Goal: Transaction & Acquisition: Register for event/course

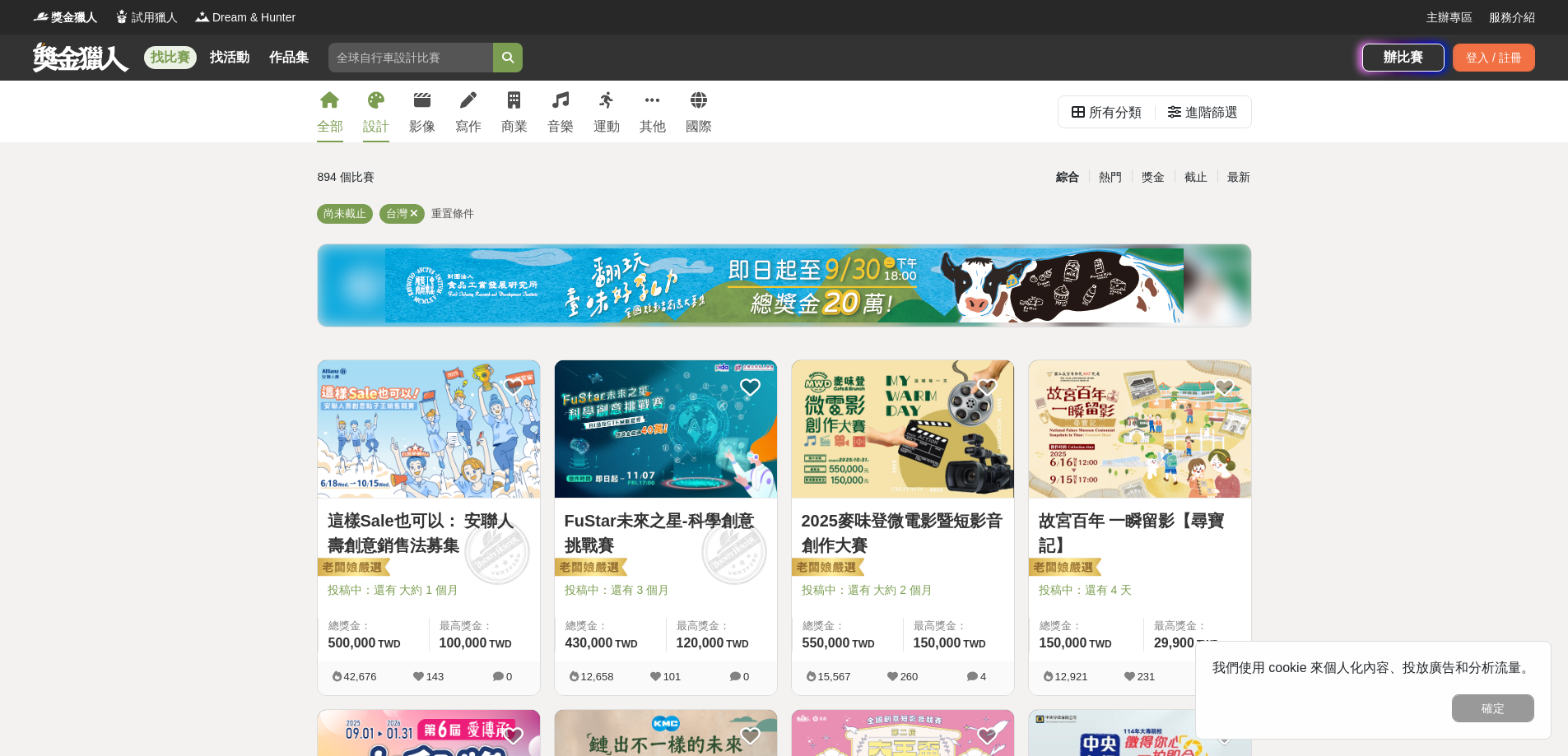
click at [371, 124] on div "設計" at bounding box center [376, 126] width 26 height 19
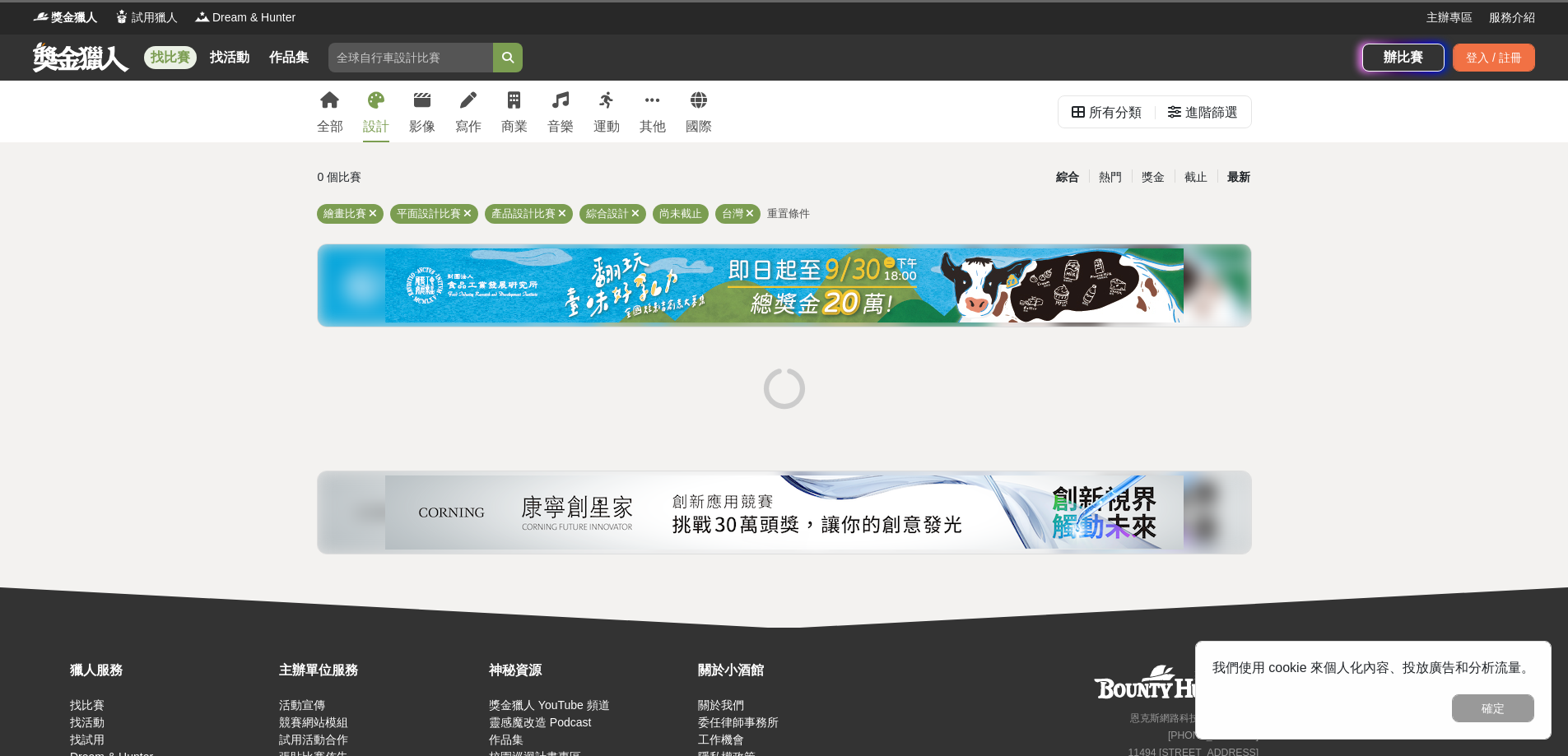
click at [1242, 174] on div "最新" at bounding box center [1239, 177] width 43 height 29
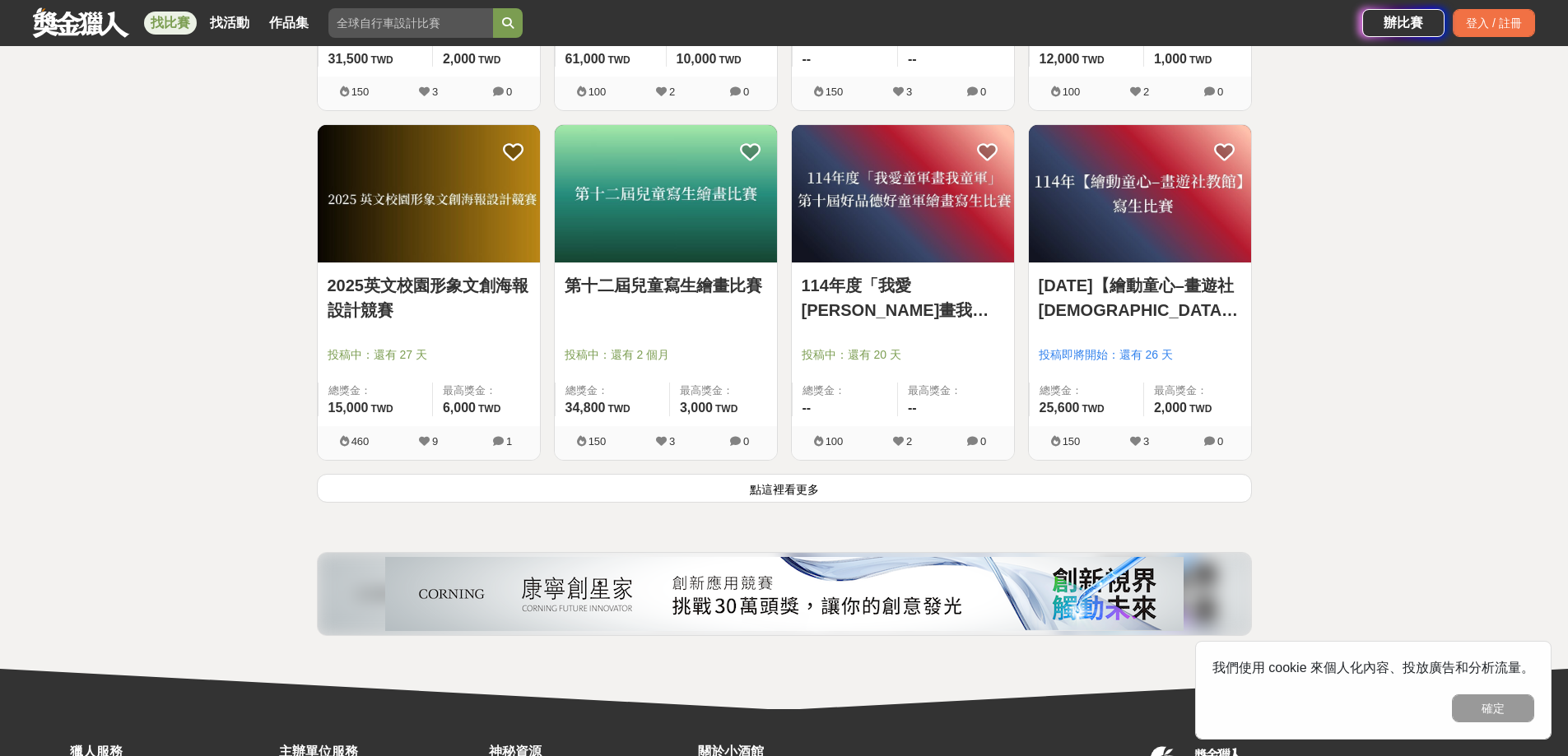
scroll to position [2166, 0]
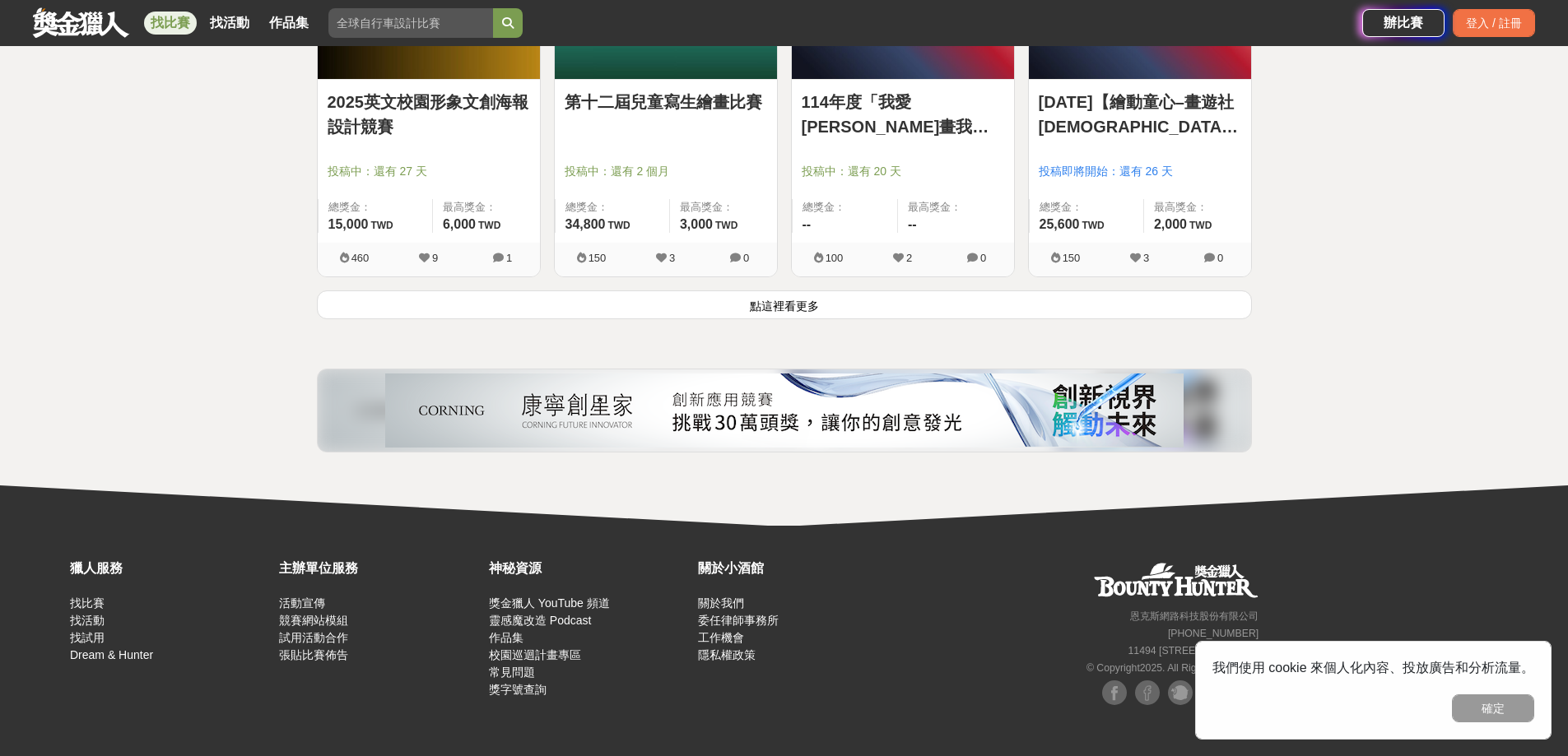
click at [811, 318] on button "點這裡看更多" at bounding box center [784, 305] width 935 height 29
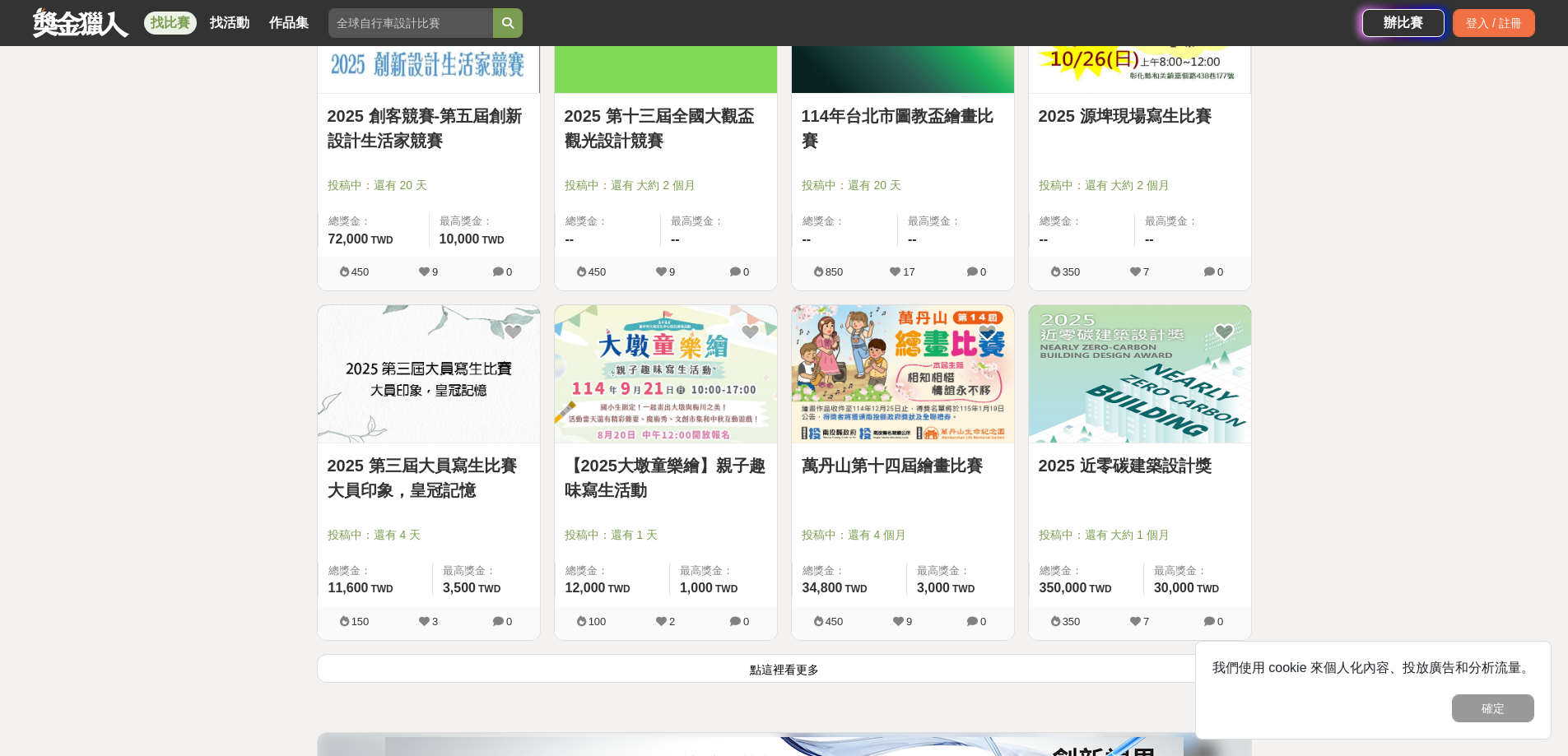
scroll to position [4140, 0]
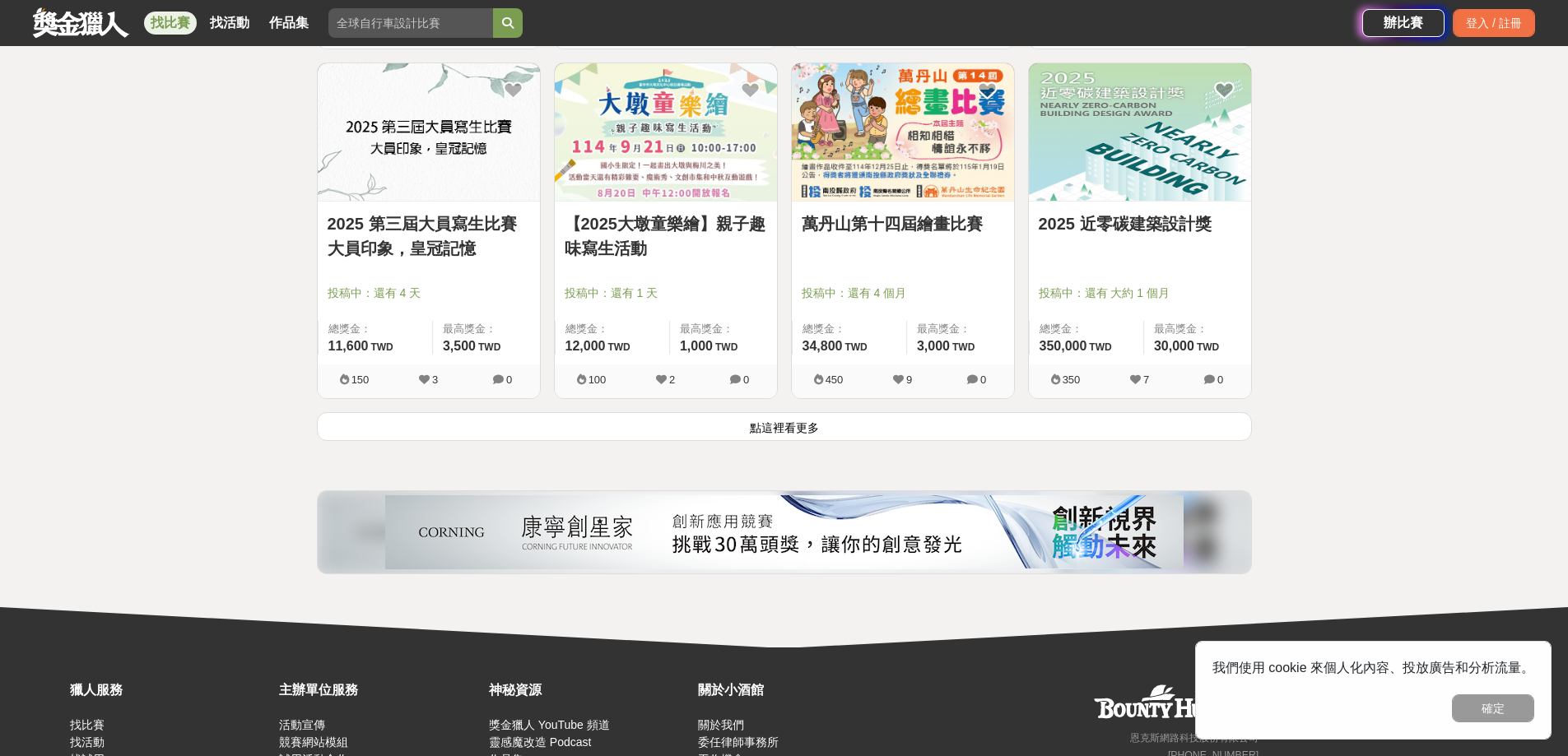
click at [931, 440] on button "點這裡看更多" at bounding box center [784, 427] width 935 height 29
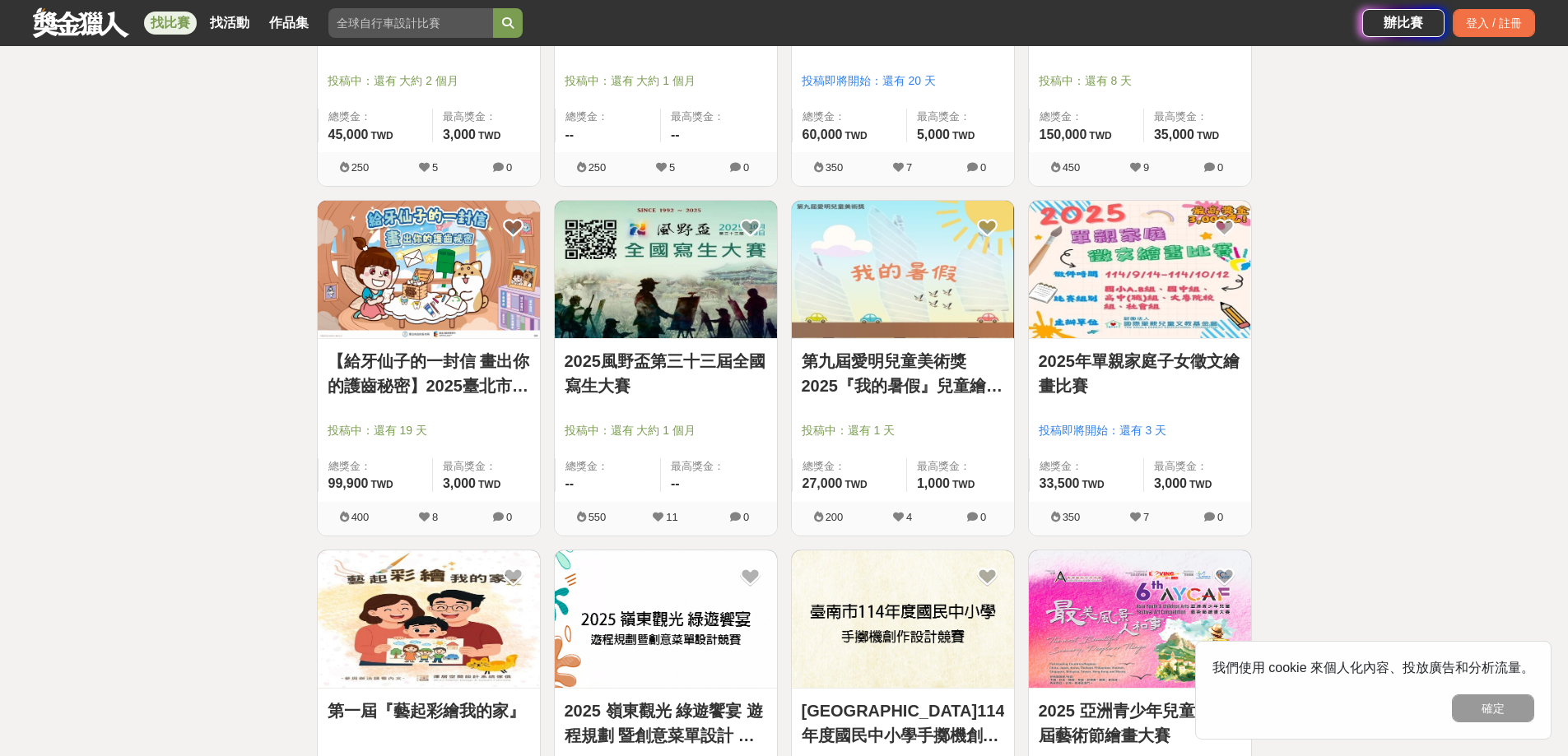
scroll to position [4716, 0]
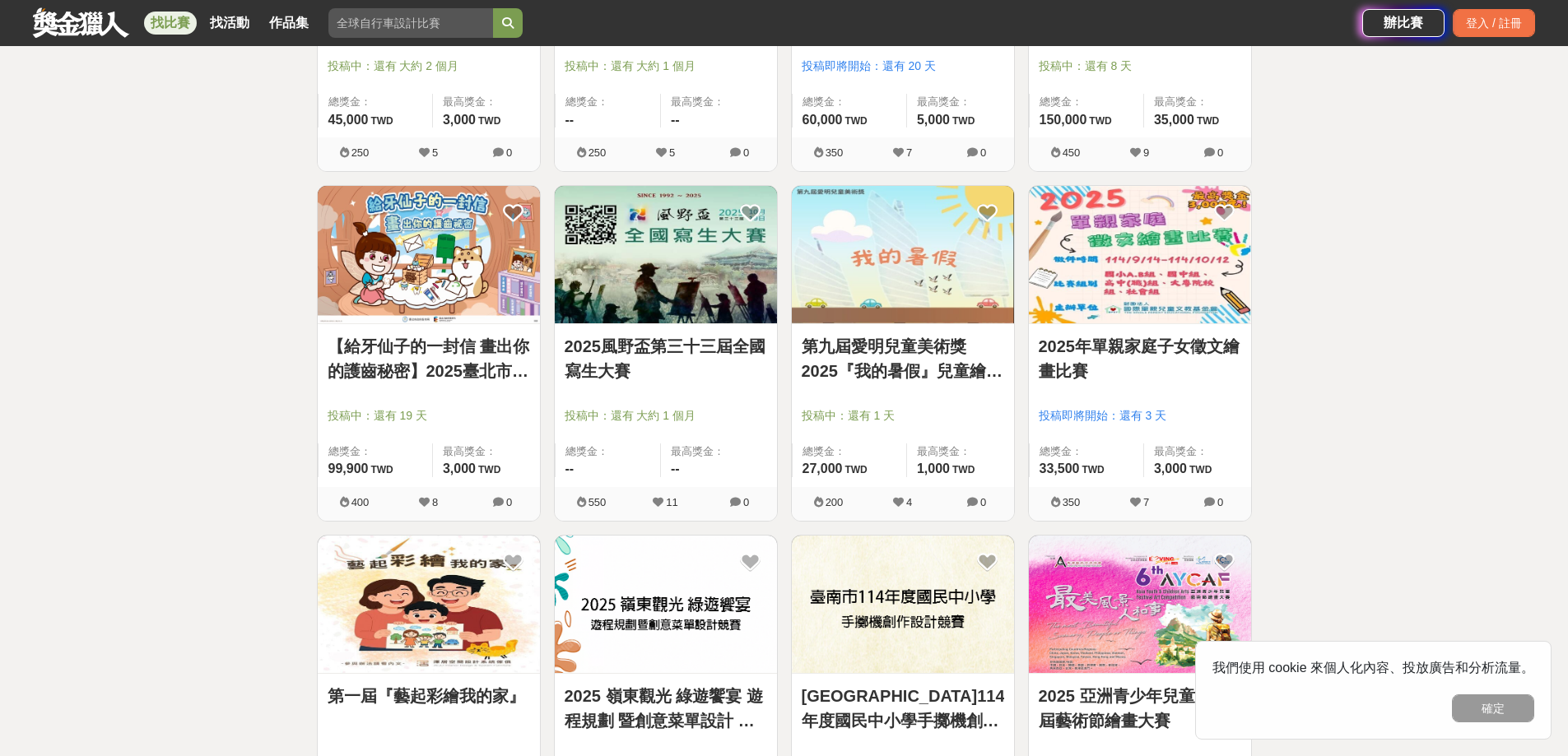
click at [689, 346] on link "2025風野盃第三十三屆全國寫生大賽" at bounding box center [666, 358] width 202 height 50
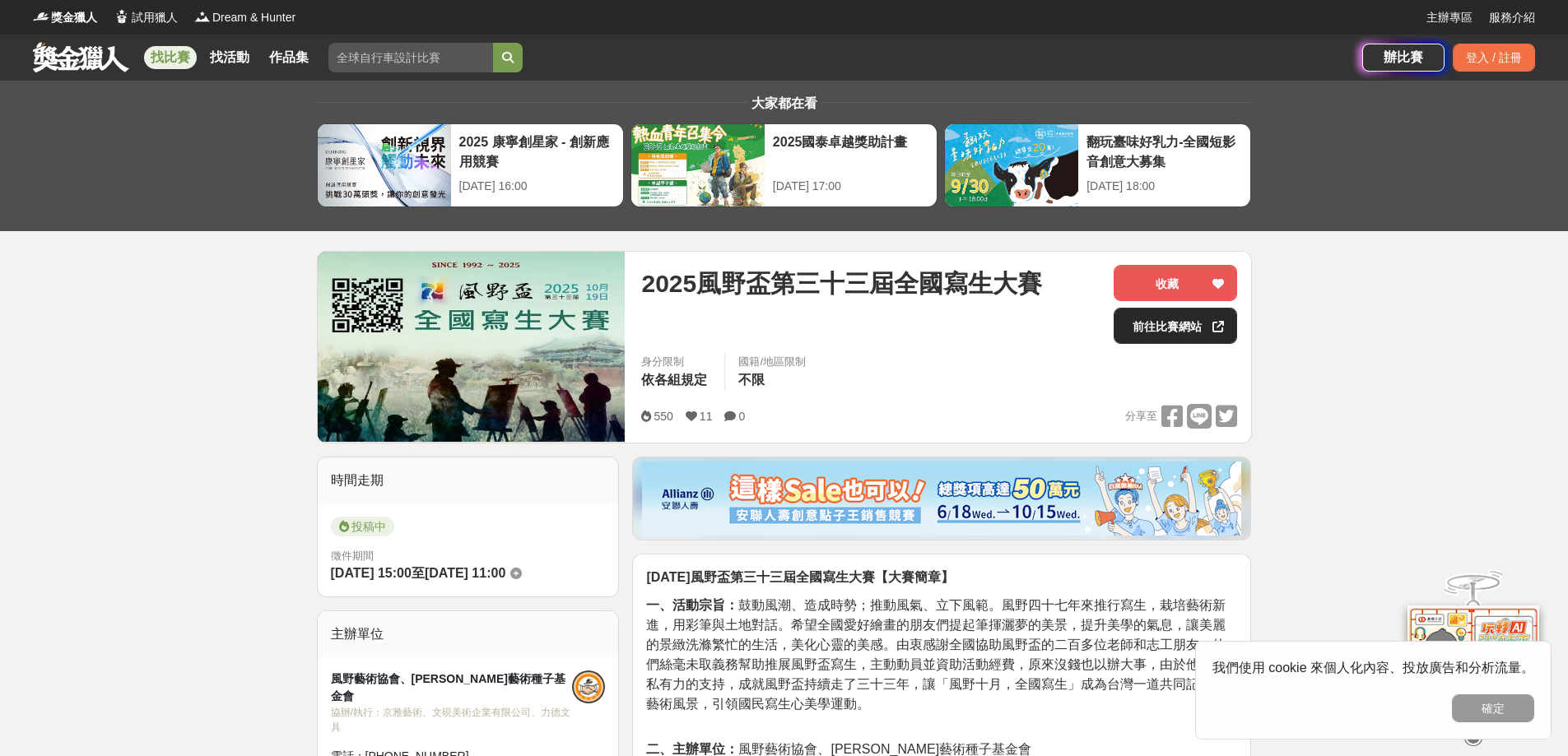
click at [1133, 342] on link "前往比賽網站" at bounding box center [1175, 325] width 124 height 36
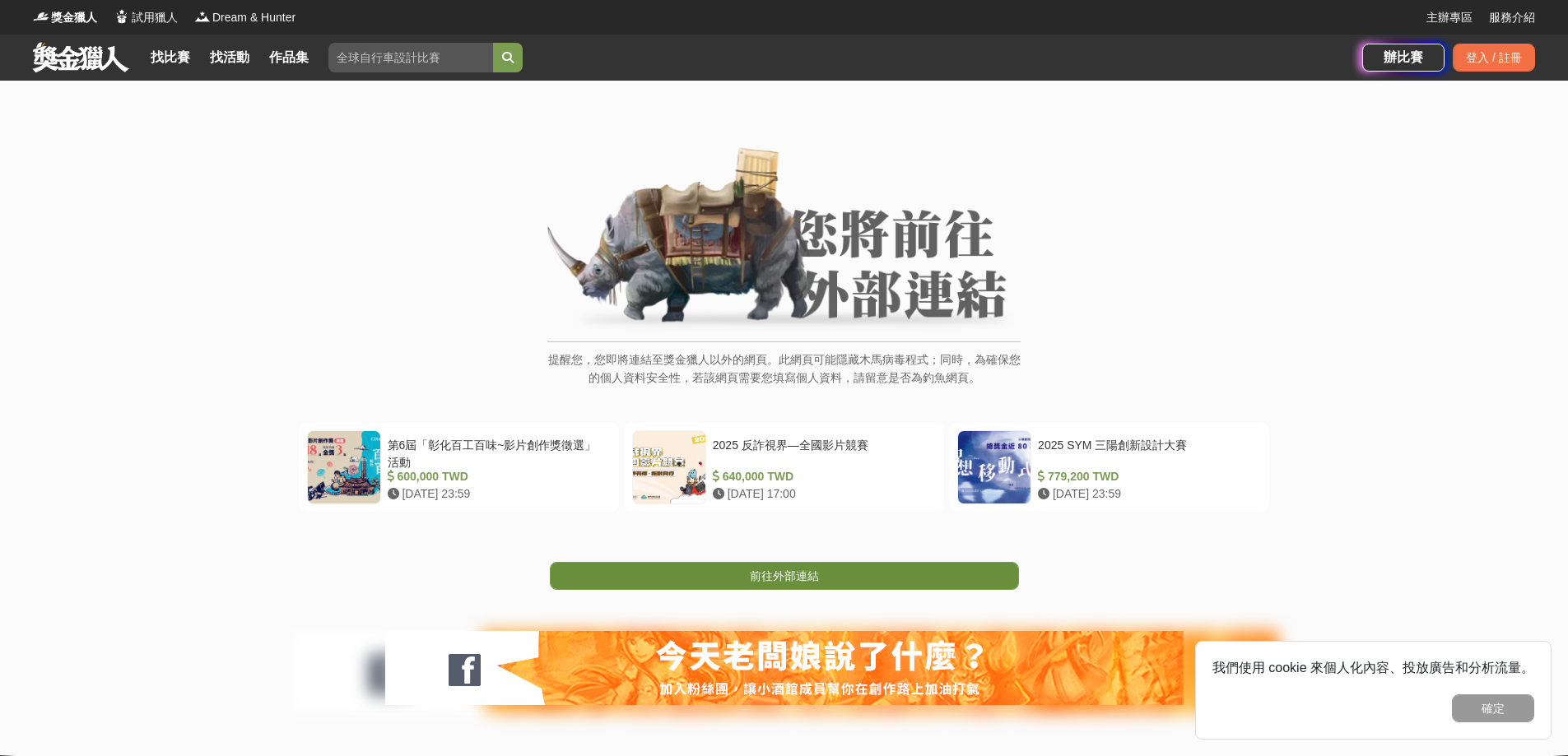
click at [805, 578] on span "前往外部連結" at bounding box center [784, 576] width 69 height 14
